Goal: Consume media (video, audio)

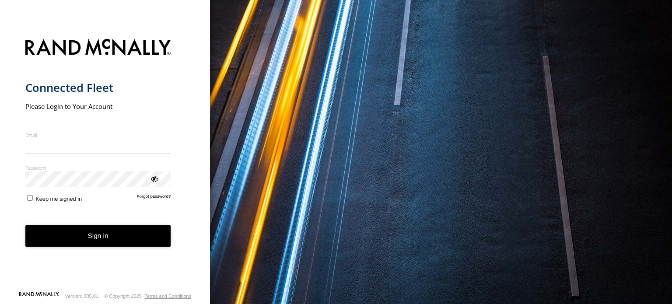
type input "**********"
click at [106, 250] on form "**********" at bounding box center [105, 162] width 160 height 257
click at [106, 241] on button "Sign in" at bounding box center [98, 235] width 146 height 21
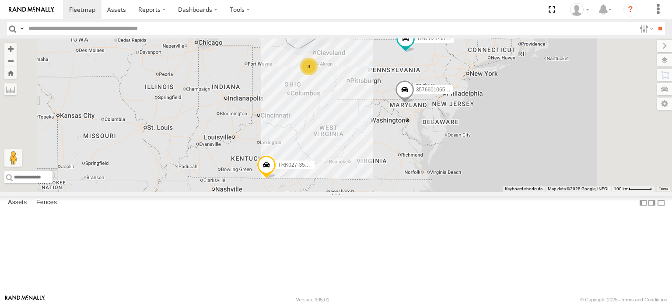
click at [0, 0] on link at bounding box center [0, 0] width 0 height 0
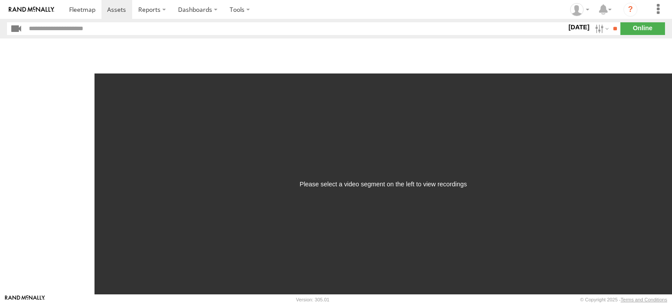
click at [572, 26] on label "[DATE]" at bounding box center [578, 27] width 24 height 10
click at [0, 0] on label at bounding box center [0, 0] width 0 height 0
click at [610, 31] on input "**" at bounding box center [615, 28] width 10 height 13
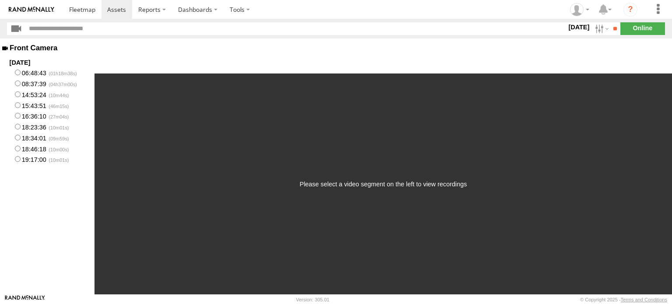
click at [37, 96] on label "14:53:24" at bounding box center [47, 94] width 94 height 11
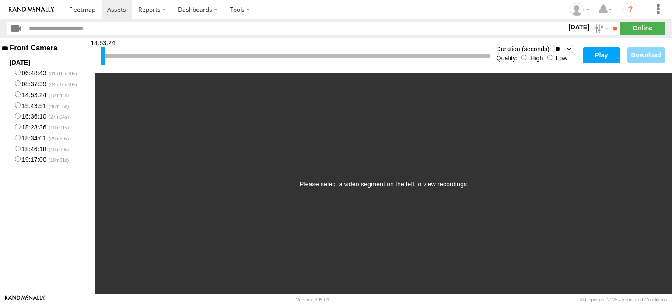
click at [592, 52] on button "Play" at bounding box center [601, 55] width 38 height 16
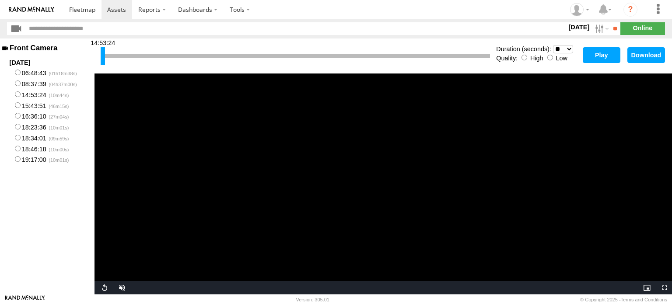
click at [34, 85] on label "08:37:39" at bounding box center [47, 83] width 94 height 11
click at [593, 53] on button "Play" at bounding box center [601, 55] width 38 height 16
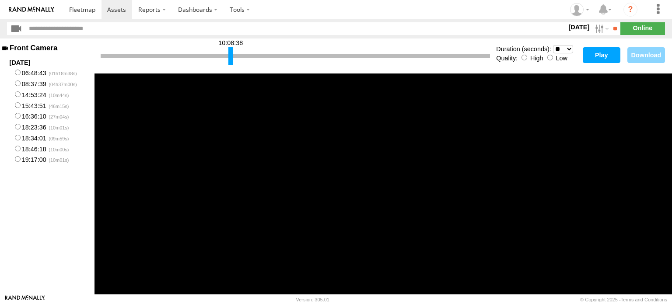
drag, startPoint x: 101, startPoint y: 58, endPoint x: 254, endPoint y: 59, distance: 152.2
click at [233, 59] on div at bounding box center [230, 56] width 4 height 18
click at [603, 54] on button "Play" at bounding box center [601, 55] width 38 height 16
drag, startPoint x: 254, startPoint y: 58, endPoint x: 375, endPoint y: 57, distance: 121.6
click at [356, 57] on div at bounding box center [354, 56] width 4 height 18
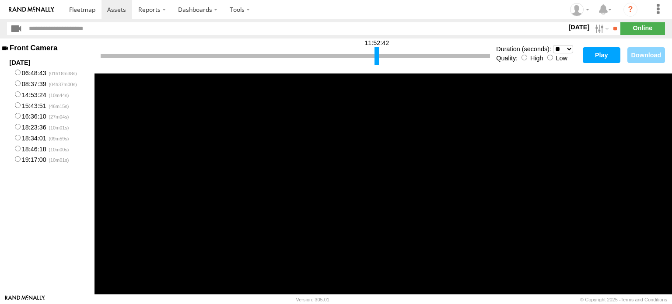
click at [593, 52] on button "Play" at bounding box center [601, 55] width 38 height 16
click at [608, 57] on button "Play" at bounding box center [601, 55] width 38 height 16
click at [439, 61] on div at bounding box center [438, 56] width 4 height 18
click at [594, 56] on button "Play" at bounding box center [601, 55] width 38 height 16
click at [444, 57] on div at bounding box center [295, 56] width 389 height 4
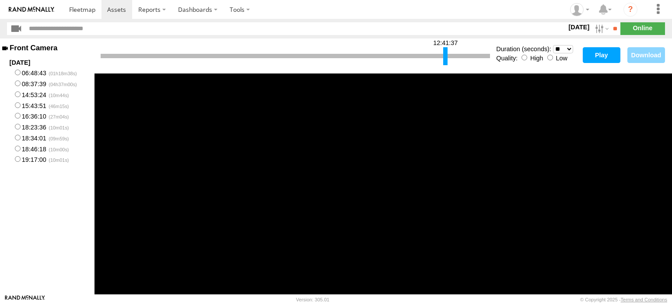
drag, startPoint x: 438, startPoint y: 56, endPoint x: 444, endPoint y: 56, distance: 6.1
click at [444, 56] on div at bounding box center [445, 56] width 4 height 18
click at [598, 56] on button "Play" at bounding box center [601, 55] width 38 height 16
click at [449, 58] on div at bounding box center [448, 56] width 4 height 18
click at [450, 58] on div at bounding box center [449, 56] width 4 height 18
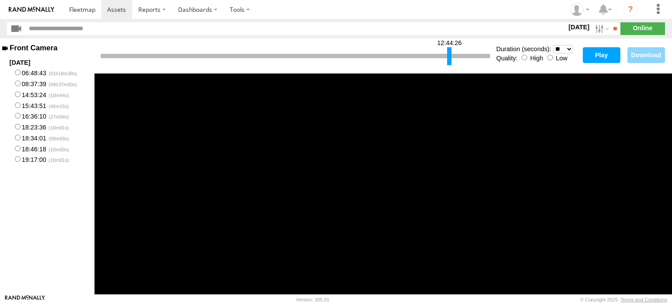
click at [596, 58] on button "Play" at bounding box center [601, 55] width 38 height 16
drag, startPoint x: 449, startPoint y: 58, endPoint x: 454, endPoint y: 58, distance: 4.8
click at [454, 58] on div at bounding box center [453, 56] width 4 height 18
click at [593, 58] on button "Play" at bounding box center [601, 55] width 38 height 16
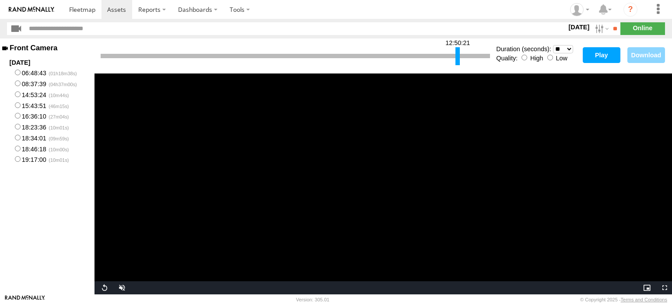
click at [457, 57] on div at bounding box center [457, 56] width 4 height 18
click at [592, 56] on button "Play" at bounding box center [601, 55] width 38 height 16
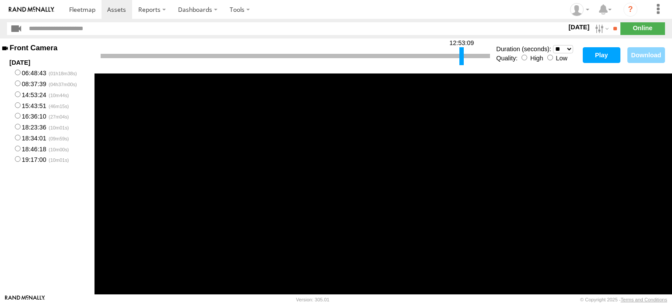
drag, startPoint x: 457, startPoint y: 59, endPoint x: 463, endPoint y: 60, distance: 5.8
click at [462, 60] on div at bounding box center [461, 56] width 4 height 18
click at [609, 59] on button "Play" at bounding box center [601, 55] width 38 height 16
drag, startPoint x: 462, startPoint y: 57, endPoint x: 467, endPoint y: 57, distance: 5.2
click at [466, 57] on div at bounding box center [465, 56] width 4 height 18
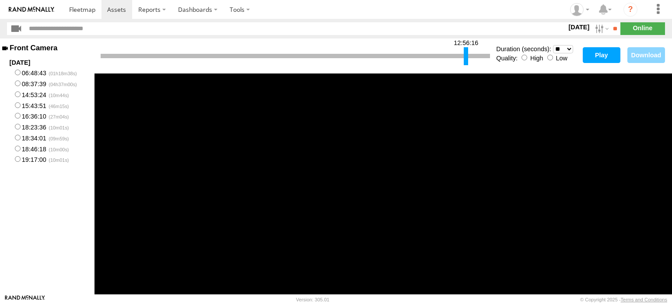
click at [596, 55] on button "Play" at bounding box center [601, 55] width 38 height 16
click at [469, 56] on div at bounding box center [469, 56] width 4 height 18
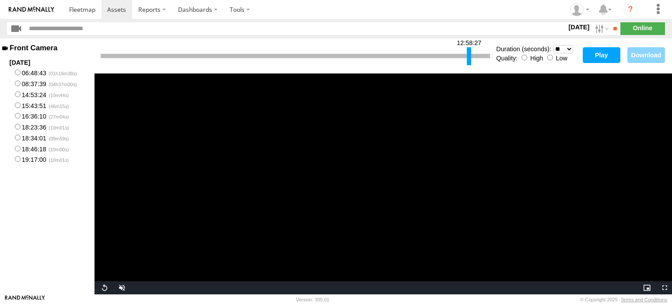
click at [597, 56] on button "Play" at bounding box center [601, 55] width 38 height 16
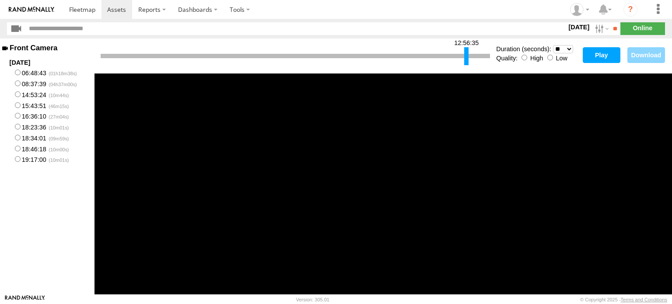
click at [466, 57] on div at bounding box center [466, 56] width 4 height 18
click at [595, 56] on button "Play" at bounding box center [601, 55] width 38 height 16
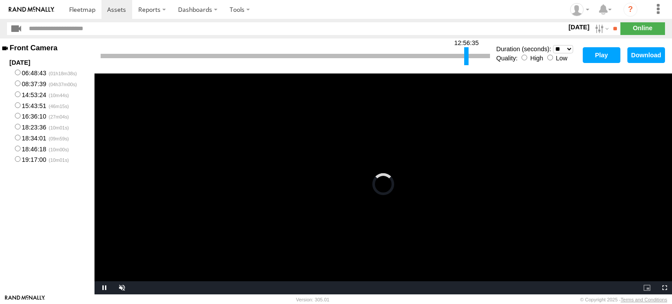
click at [570, 49] on select "* ** ** ** ** ** ** *** *** *** ***" at bounding box center [563, 49] width 20 height 8
select select "**"
click at [553, 45] on select "* ** ** ** ** ** ** *** *** *** ***" at bounding box center [563, 49] width 20 height 8
click at [467, 56] on div at bounding box center [468, 56] width 4 height 18
click at [593, 56] on button "Play" at bounding box center [601, 55] width 38 height 16
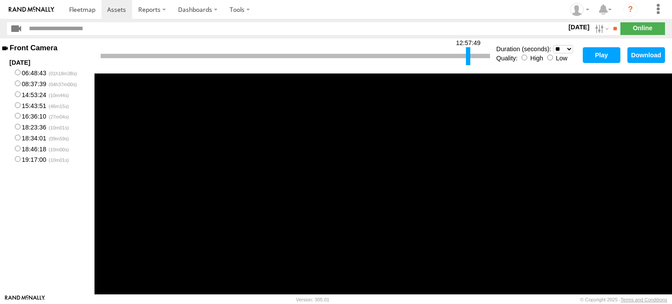
click at [463, 56] on div at bounding box center [295, 56] width 389 height 4
click at [466, 54] on div at bounding box center [466, 56] width 4 height 18
click at [599, 56] on button "Play" at bounding box center [601, 55] width 38 height 16
